Goal: Check status: Check status

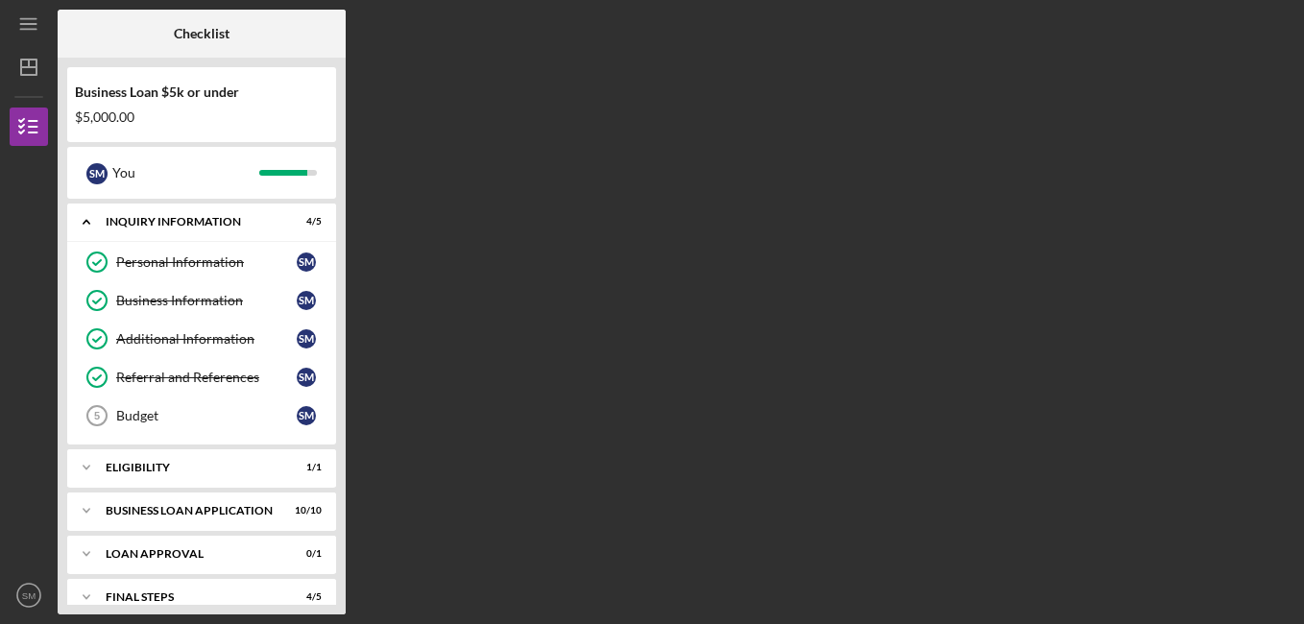
click at [1150, 236] on div "Checklist Business Loan $5k or under $5,000.00 S M You Icon/Expander INQUIRY IN…" at bounding box center [676, 312] width 1236 height 605
click at [188, 597] on div "Final Steps" at bounding box center [209, 597] width 206 height 12
click at [131, 594] on div "Final Steps" at bounding box center [209, 597] width 206 height 12
click at [83, 593] on icon "Icon/Expander" at bounding box center [86, 597] width 38 height 38
click at [115, 591] on div "Final Steps" at bounding box center [209, 597] width 206 height 12
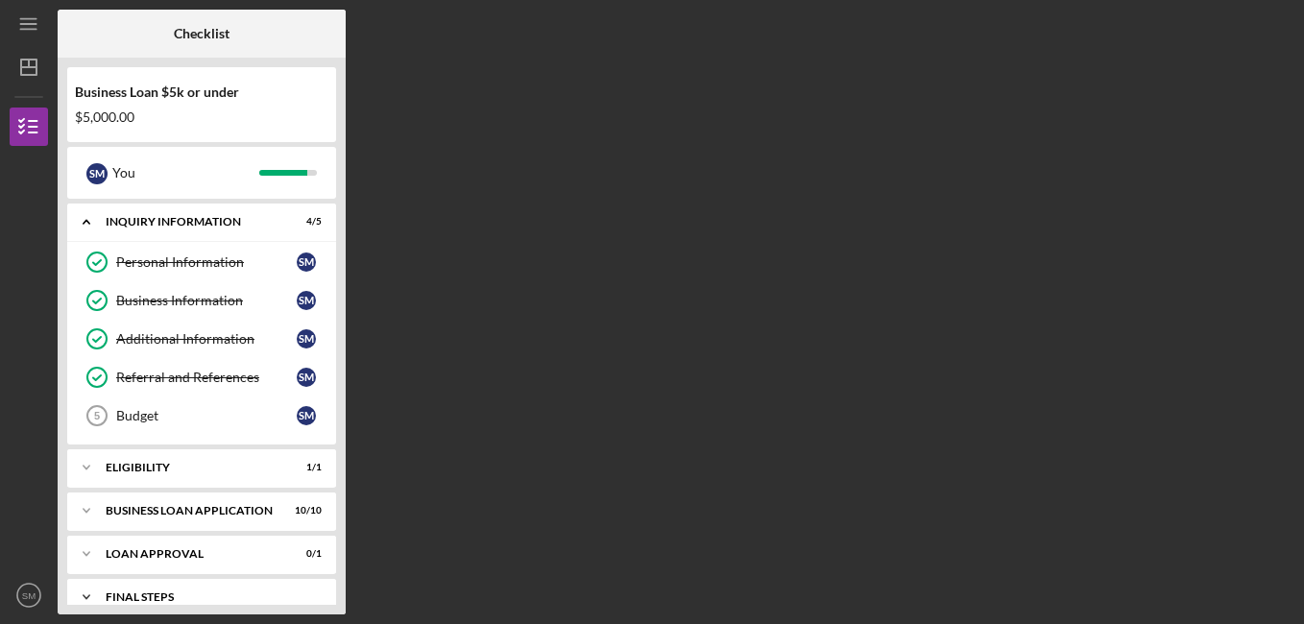
click at [88, 589] on icon "Icon/Expander" at bounding box center [86, 597] width 38 height 38
click at [120, 588] on div "Icon/Expander Final Steps 4 / 5" at bounding box center [201, 597] width 269 height 39
click at [120, 588] on div "Icon/Expander Final Steps 4 / 5" at bounding box center [201, 597] width 269 height 38
click at [120, 588] on div "Icon/Expander Final Steps 4 / 5" at bounding box center [201, 597] width 269 height 39
click at [120, 588] on div "Icon/Expander Final Steps 4 / 5" at bounding box center [201, 597] width 269 height 38
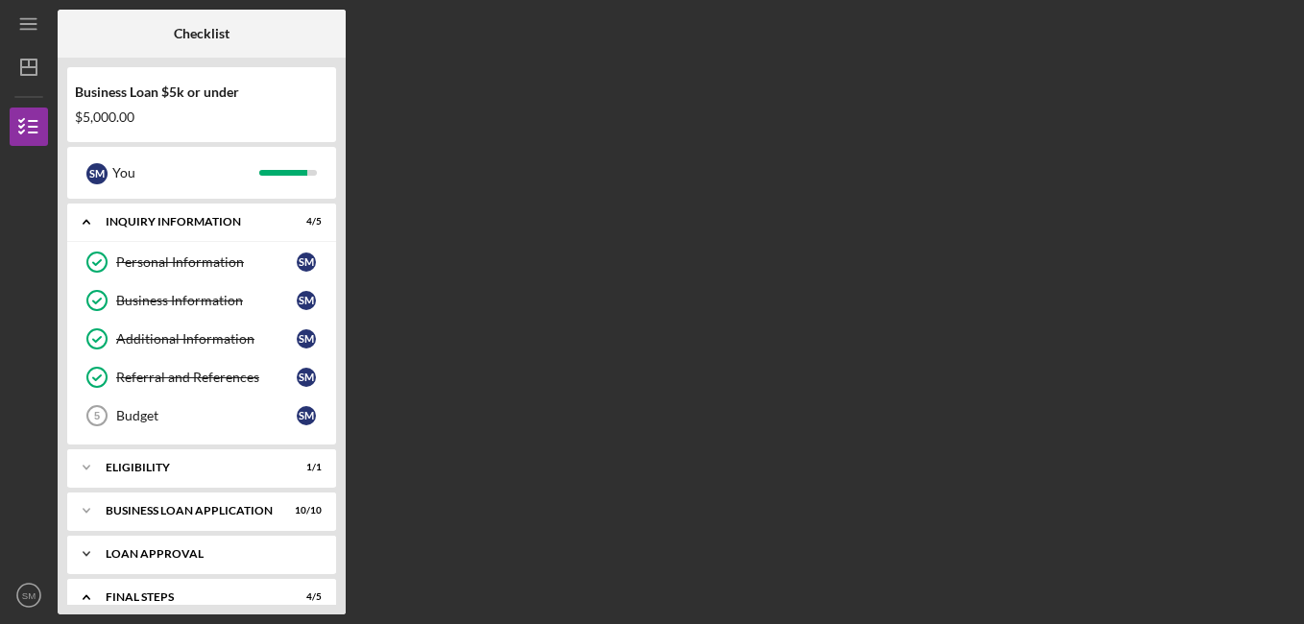
click at [129, 554] on div "Loan Approval" at bounding box center [209, 554] width 206 height 12
click at [25, 72] on icon "Icon/Dashboard" at bounding box center [29, 67] width 48 height 48
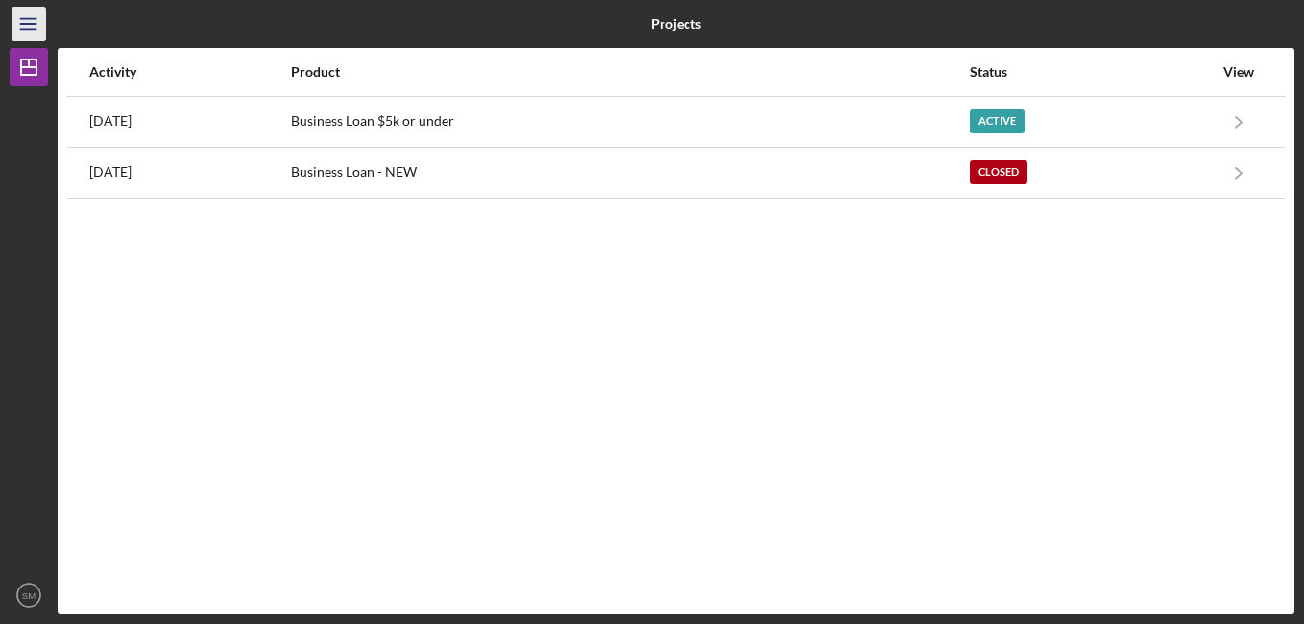
click at [24, 21] on icon "Icon/Menu" at bounding box center [29, 24] width 43 height 43
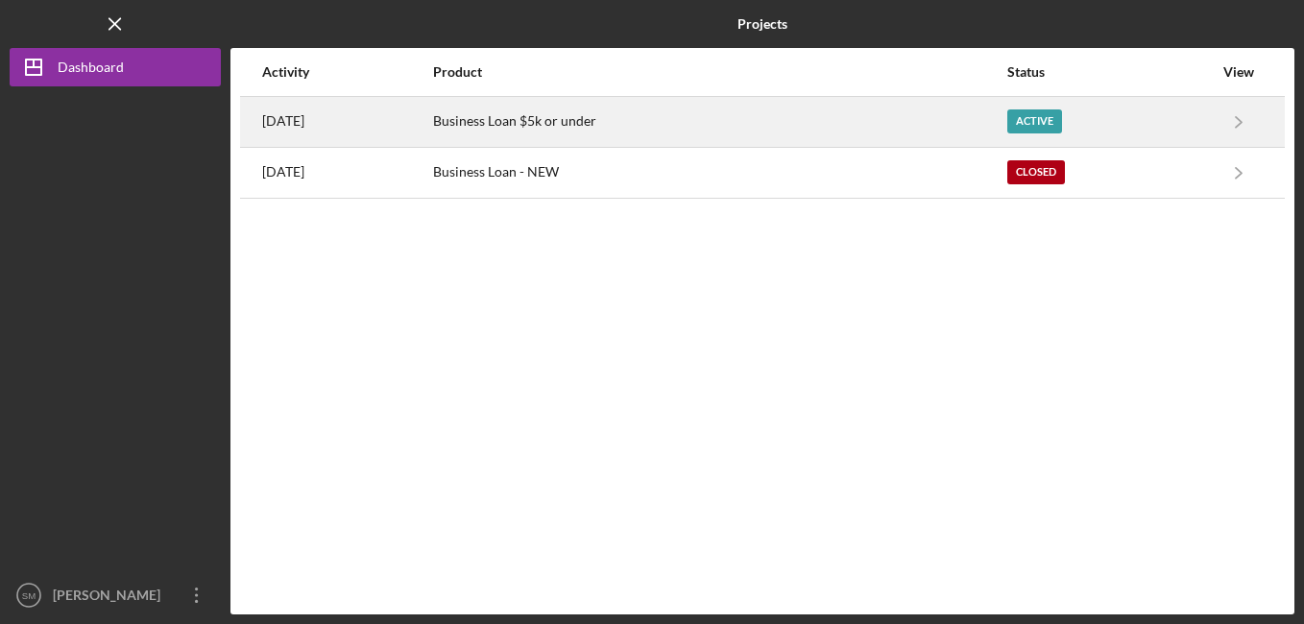
click at [1057, 115] on div "Active" at bounding box center [1034, 121] width 55 height 24
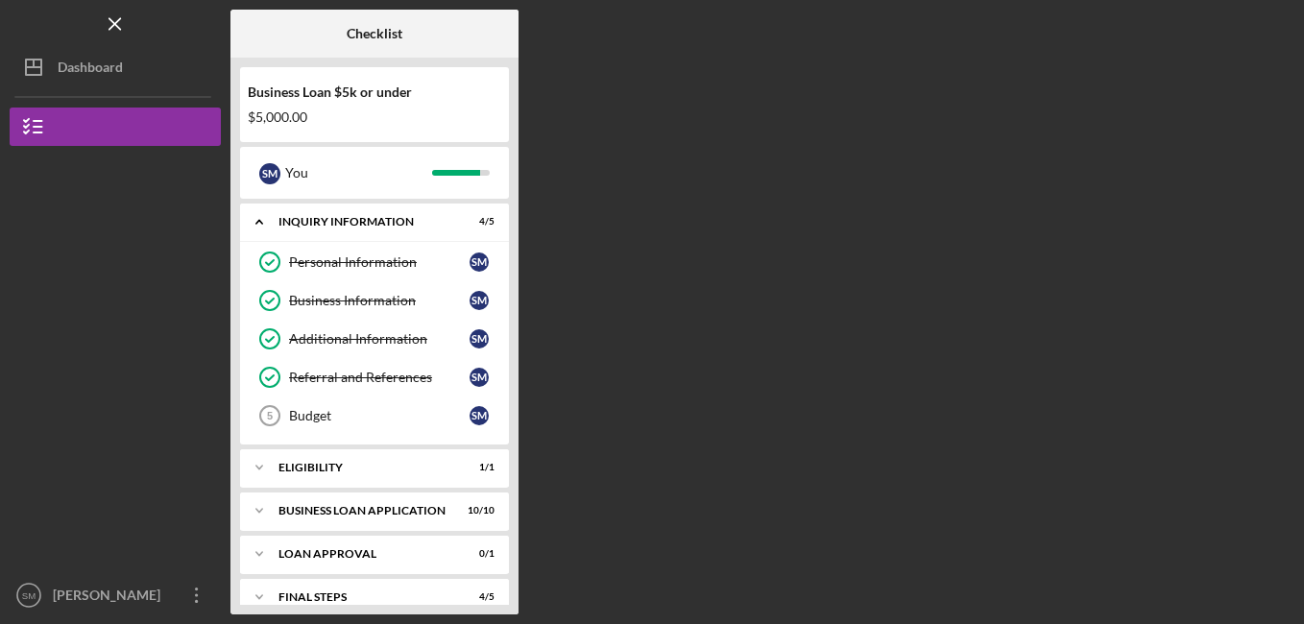
click at [512, 139] on div "Business Loan $5k or under $5,000.00 S M You Icon/Expander INQUIRY INFORMATION …" at bounding box center [374, 336] width 288 height 557
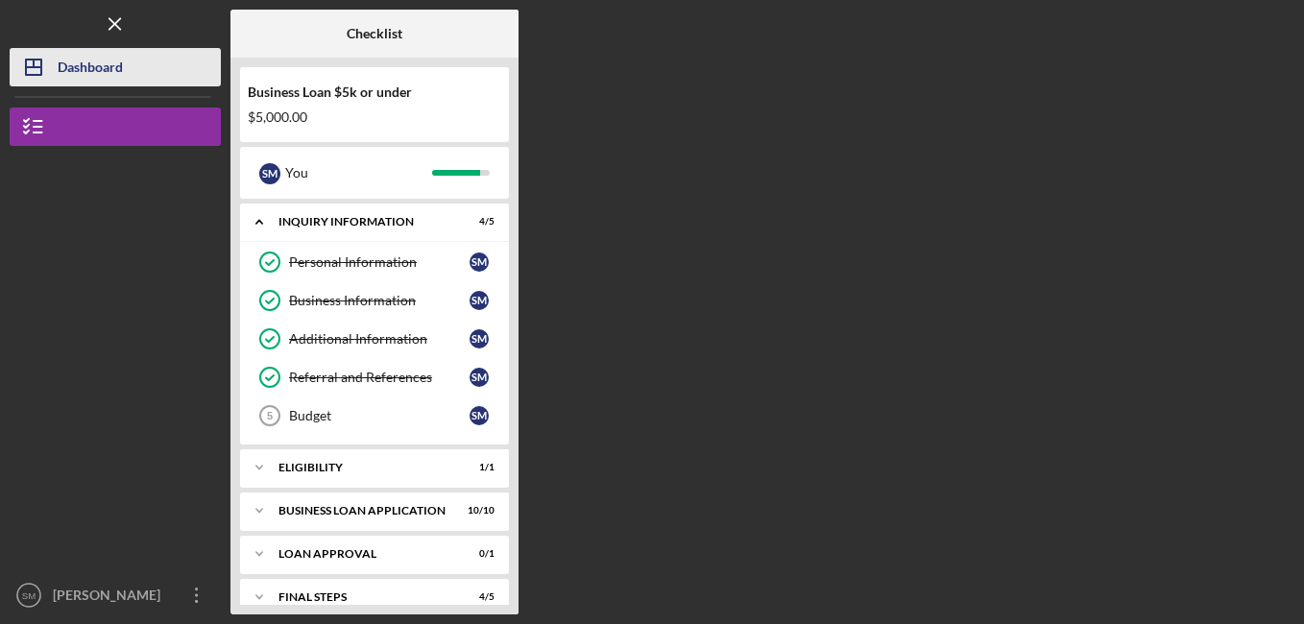
click at [70, 69] on div "Dashboard" at bounding box center [90, 69] width 65 height 43
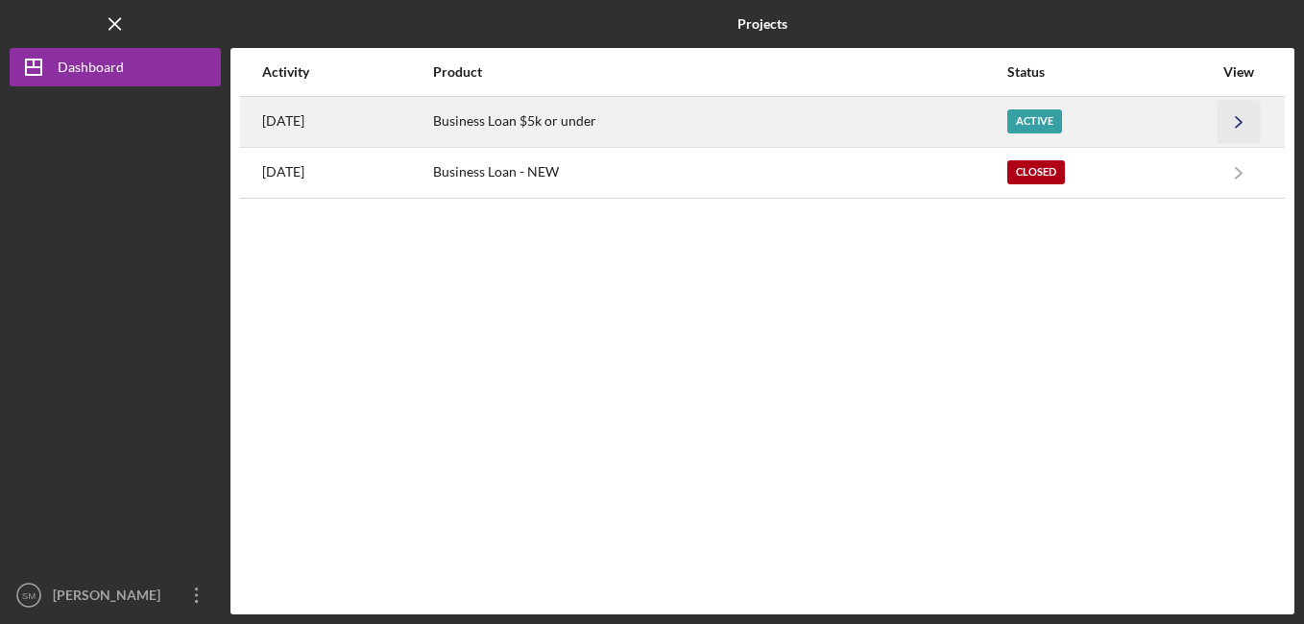
click at [1243, 117] on icon "Icon/Navigate" at bounding box center [1238, 121] width 43 height 43
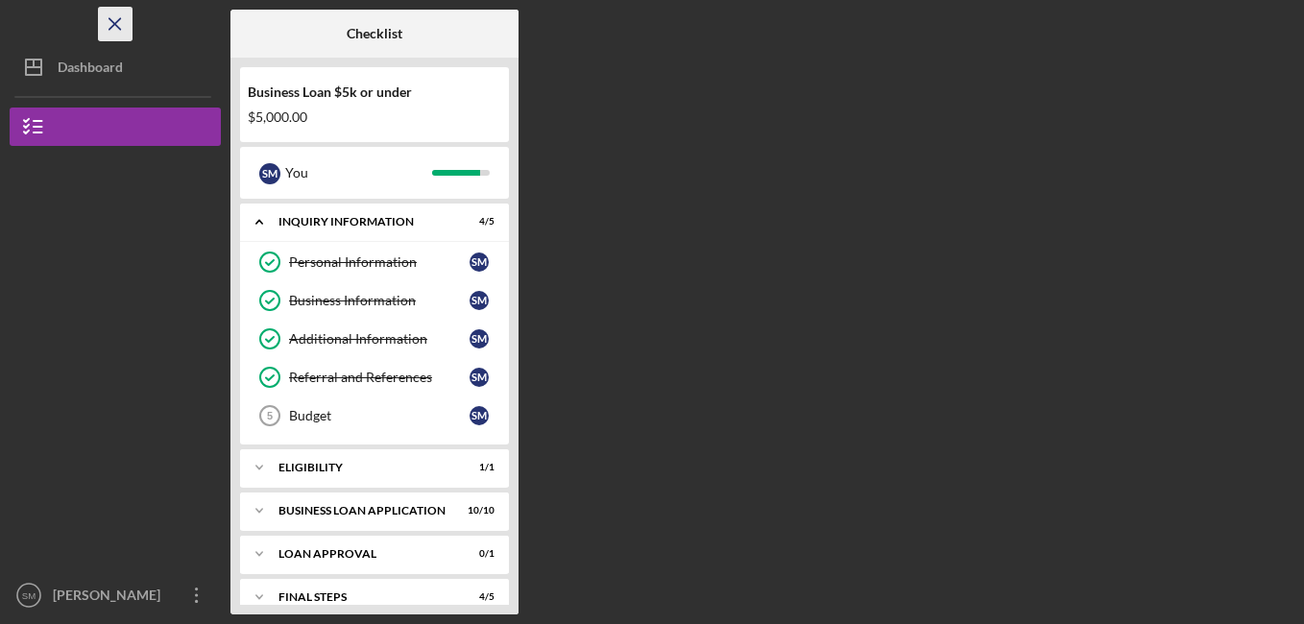
click at [114, 13] on icon "Icon/Menu Close" at bounding box center [115, 24] width 43 height 43
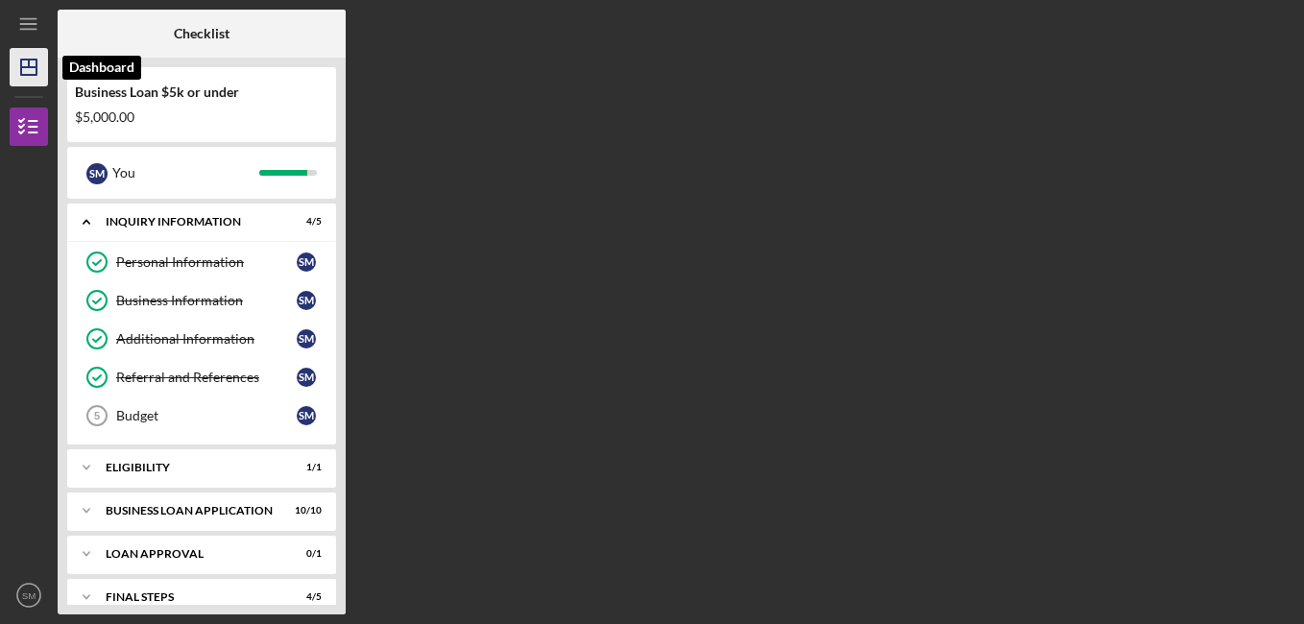
click at [41, 62] on icon "Icon/Dashboard" at bounding box center [29, 67] width 48 height 48
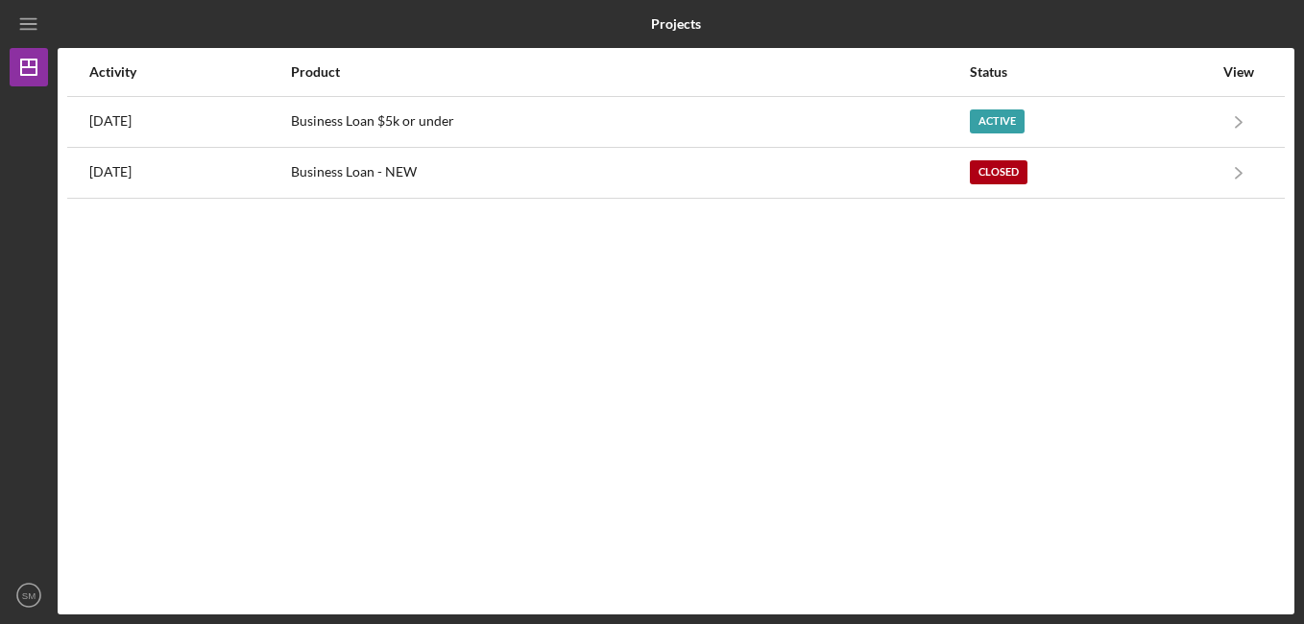
click at [1227, 83] on div "View" at bounding box center [1238, 72] width 48 height 46
click at [16, 82] on icon "Icon/Dashboard" at bounding box center [29, 67] width 48 height 48
